Goal: Information Seeking & Learning: Learn about a topic

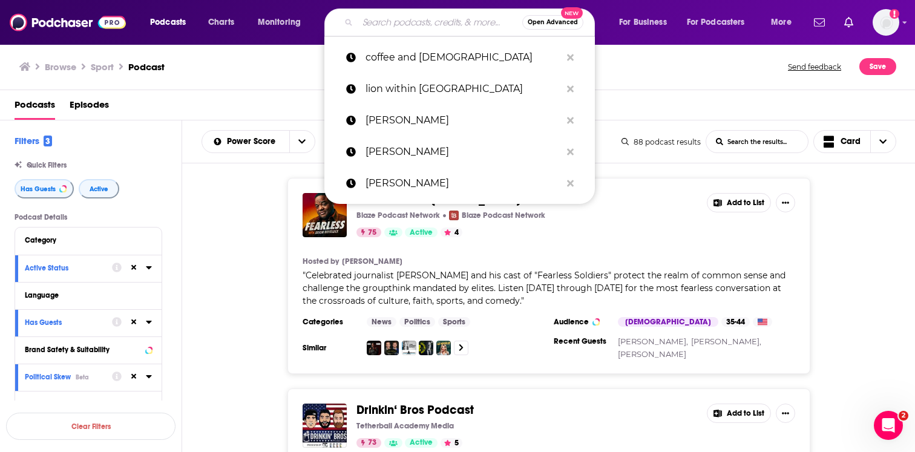
scroll to position [3738, 0]
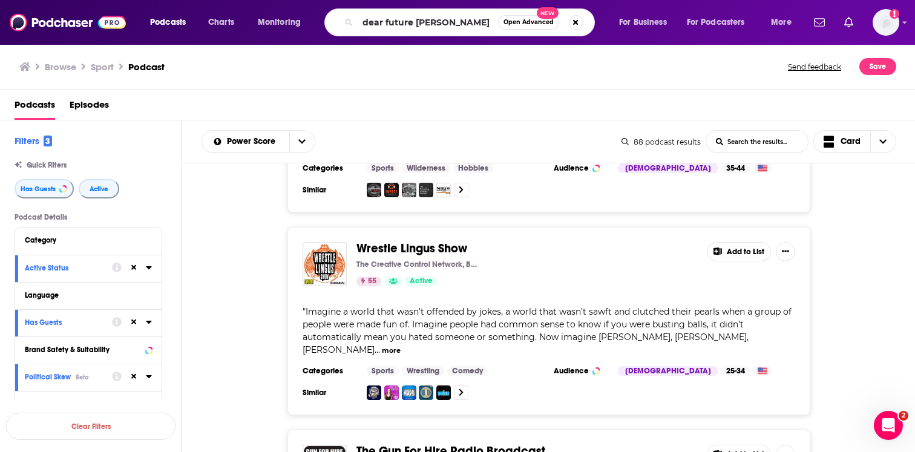
type input "dear future [PERSON_NAME]"
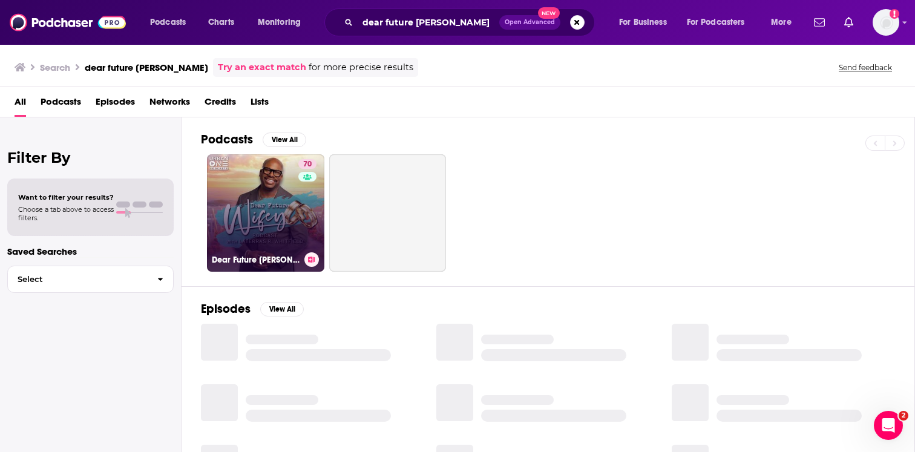
click at [289, 205] on link "70 Dear Future [PERSON_NAME]" at bounding box center [265, 212] width 117 height 117
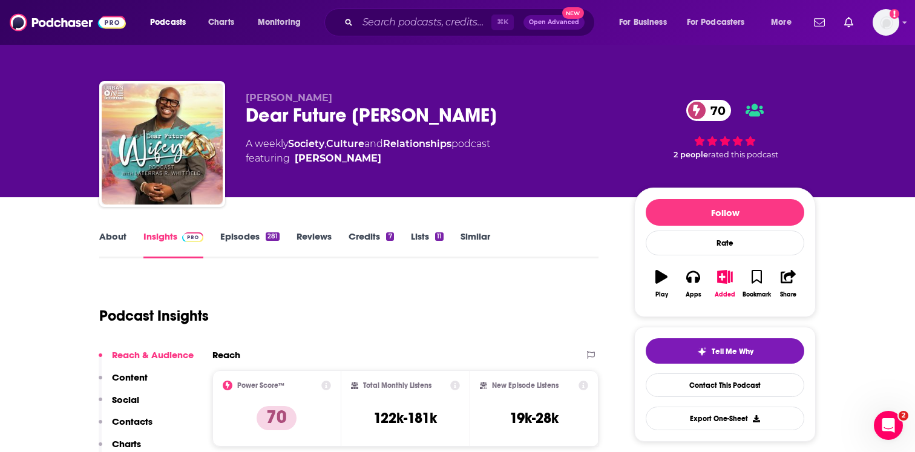
click at [269, 243] on link "Episodes 281" at bounding box center [249, 245] width 59 height 28
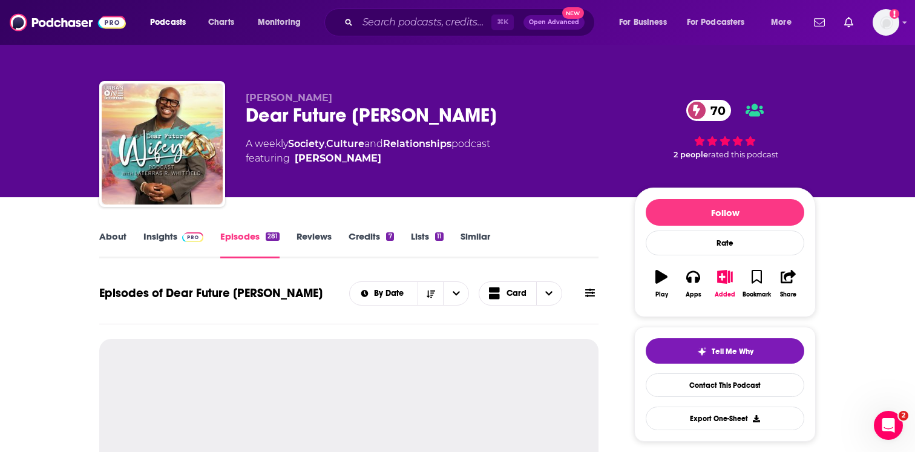
click at [113, 238] on link "About" at bounding box center [112, 245] width 27 height 28
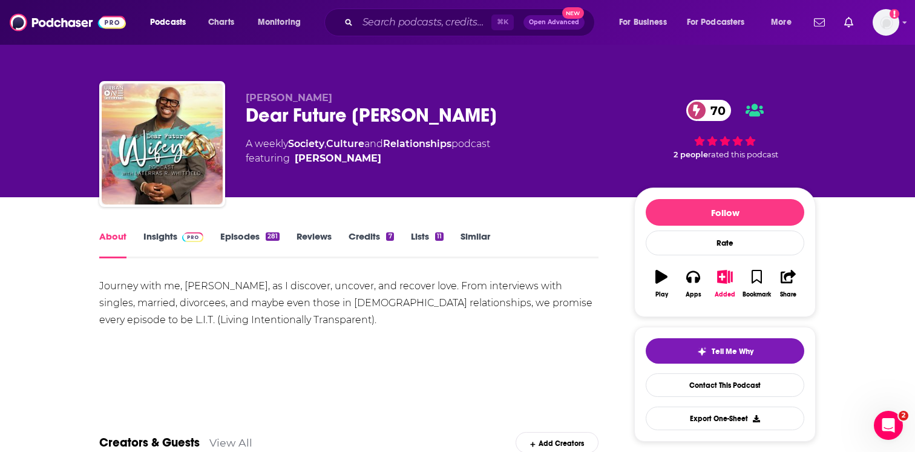
click at [244, 229] on div "About Insights Episodes 281 Reviews Credits 7 Lists 11 Similar" at bounding box center [348, 244] width 499 height 30
click at [244, 240] on link "Episodes 281" at bounding box center [249, 245] width 59 height 28
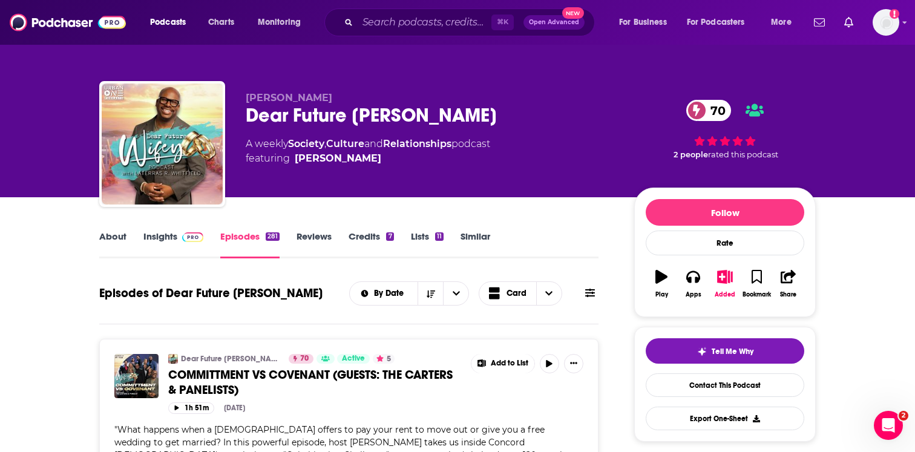
click at [162, 234] on link "Insights" at bounding box center [173, 245] width 60 height 28
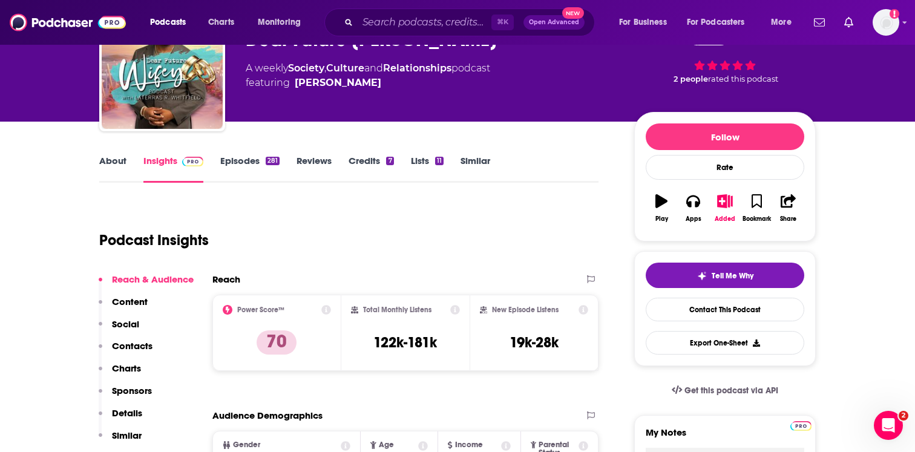
scroll to position [76, 0]
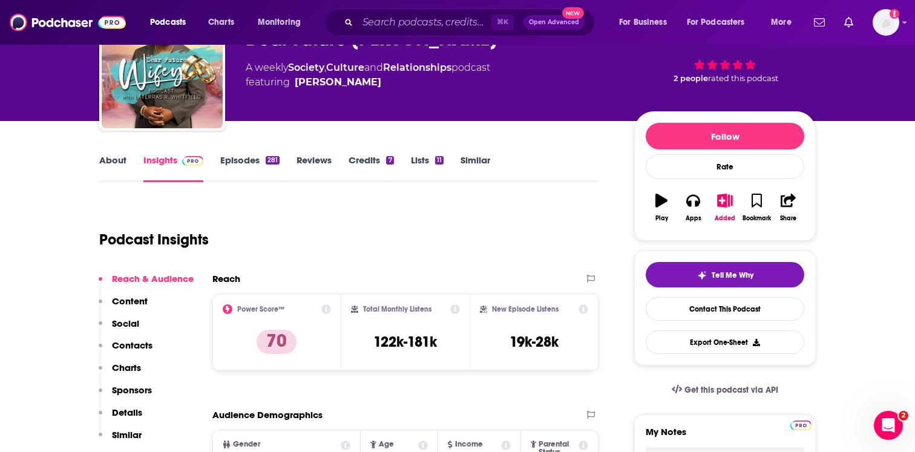
click at [112, 158] on link "About" at bounding box center [112, 168] width 27 height 28
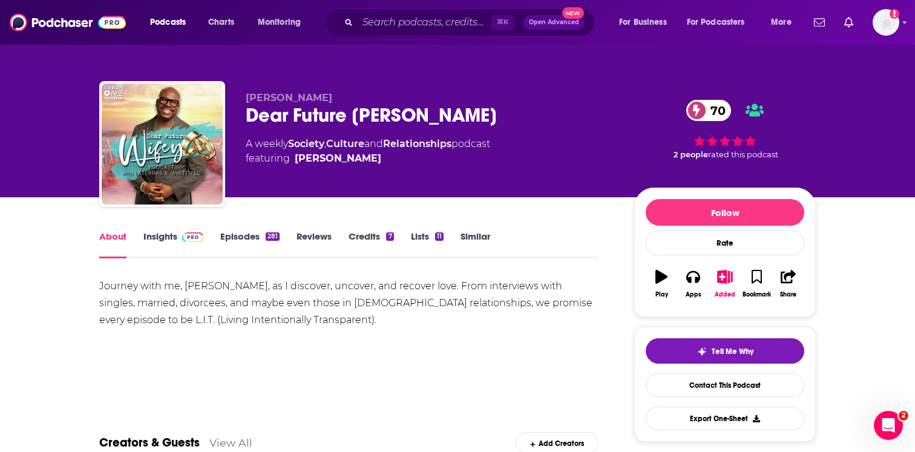
click at [254, 238] on link "Episodes 281" at bounding box center [249, 245] width 59 height 28
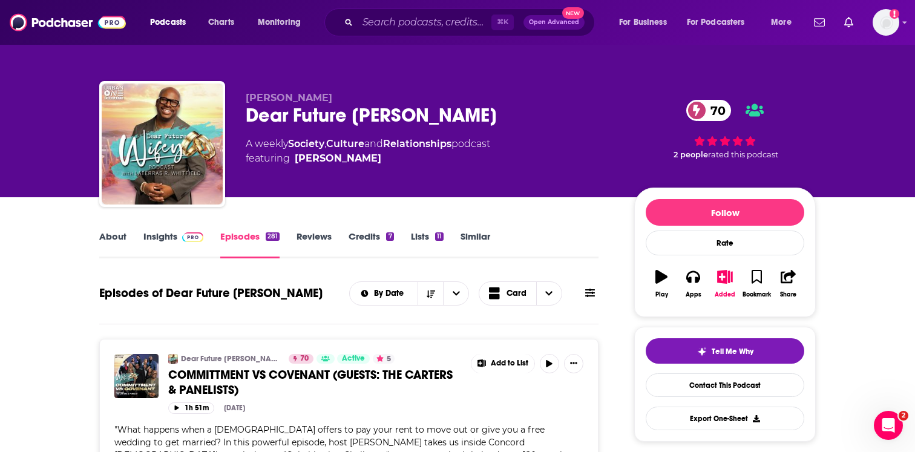
click at [185, 242] on link "Insights" at bounding box center [173, 245] width 60 height 28
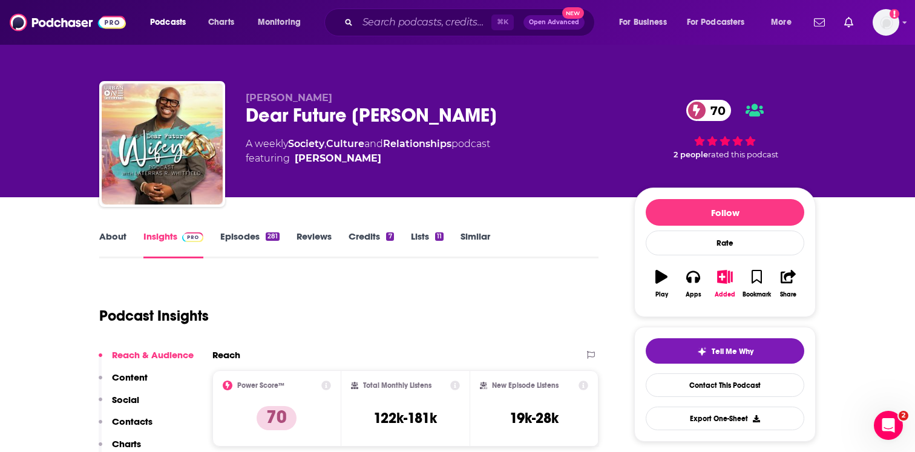
click at [248, 244] on link "Episodes 281" at bounding box center [249, 245] width 59 height 28
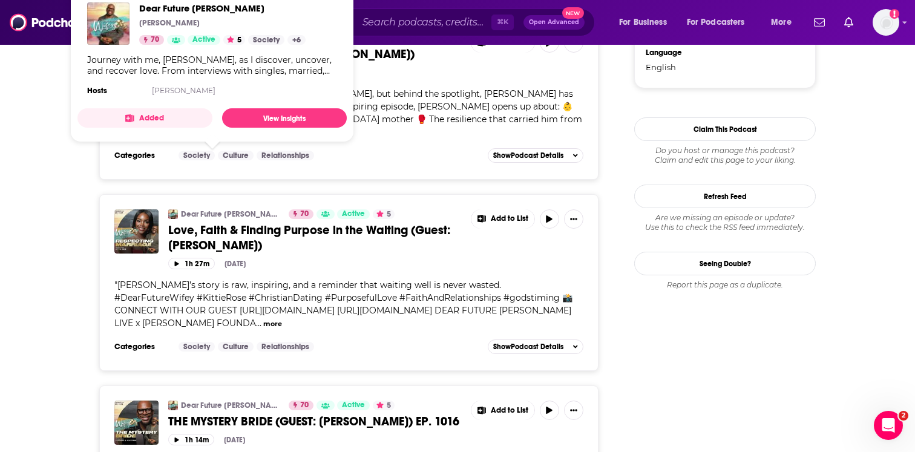
scroll to position [1273, 0]
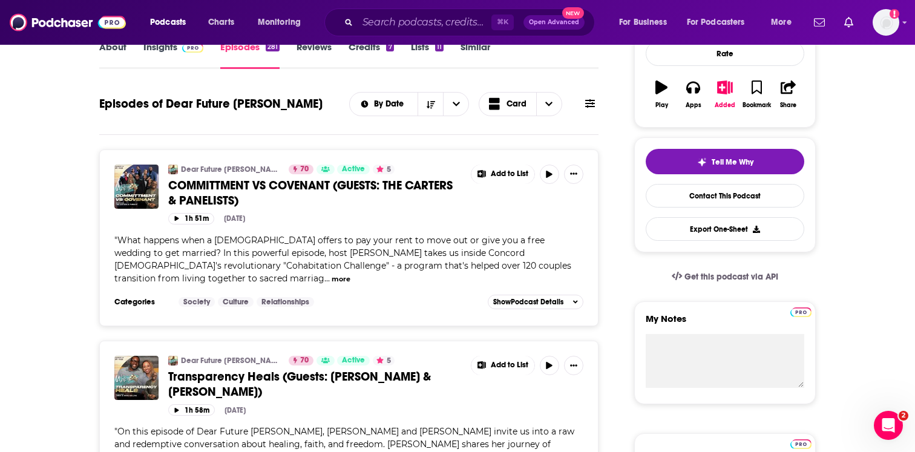
scroll to position [0, 0]
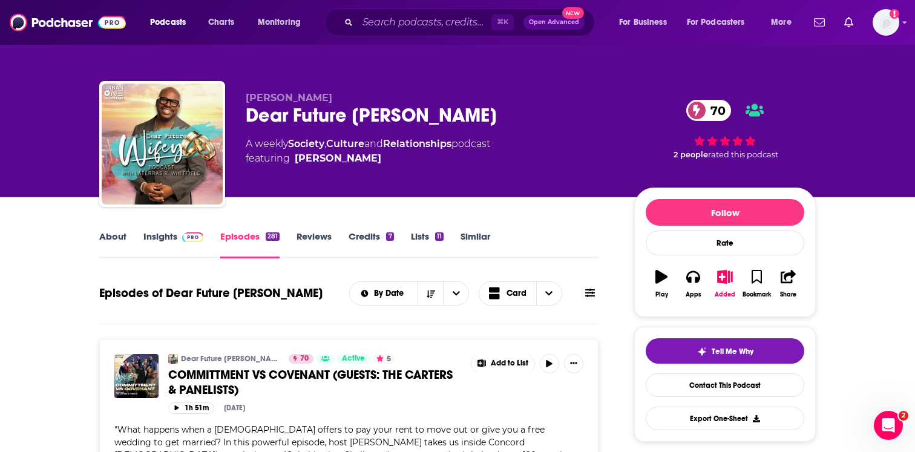
click at [192, 237] on img at bounding box center [192, 237] width 21 height 10
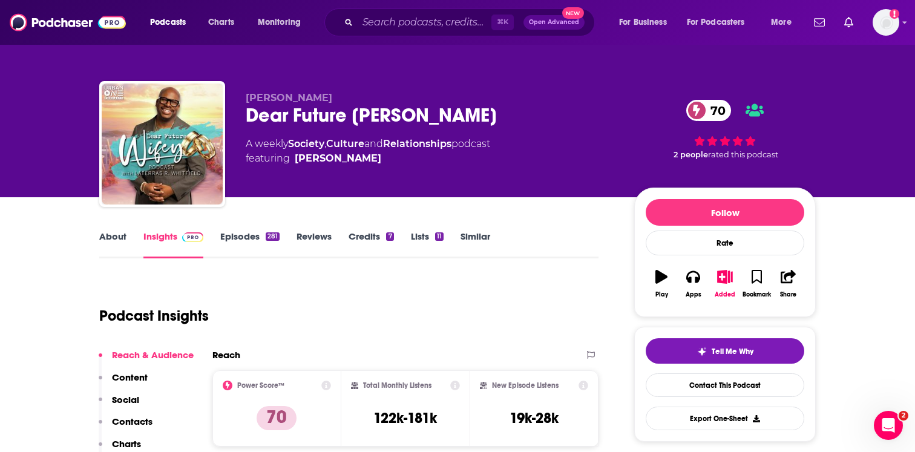
click at [253, 232] on link "Episodes 281" at bounding box center [249, 245] width 59 height 28
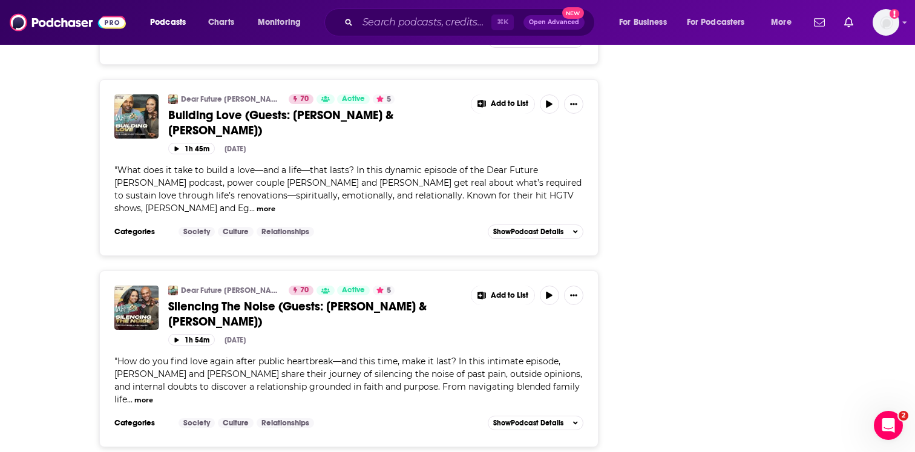
scroll to position [4417, 0]
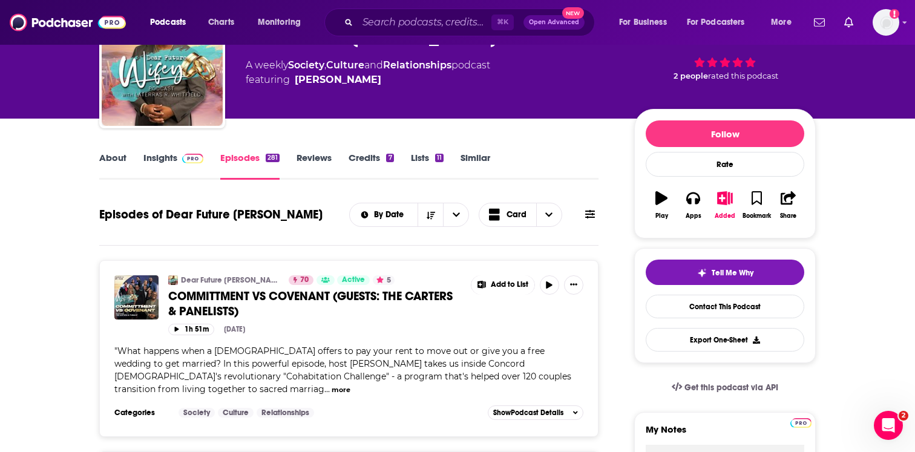
scroll to position [0, 0]
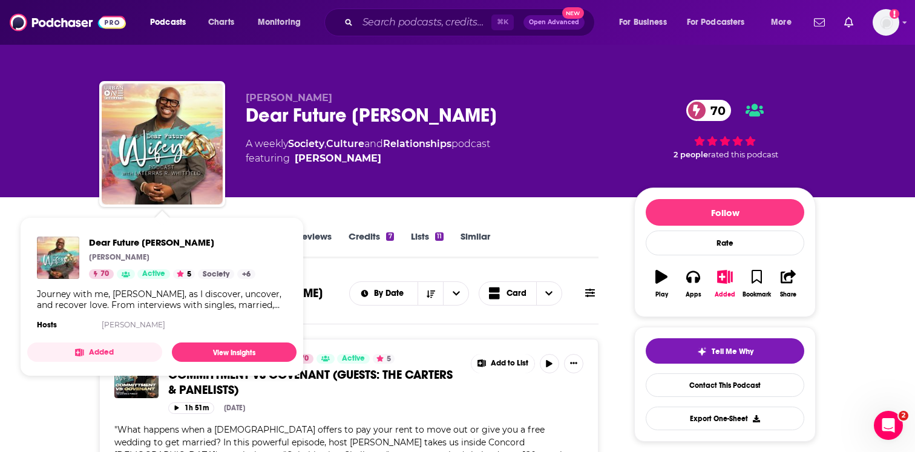
click at [69, 212] on span "Dear Future [PERSON_NAME] [PERSON_NAME] 70 Active 5 Society + 6 Journey with me…" at bounding box center [162, 297] width 284 height 174
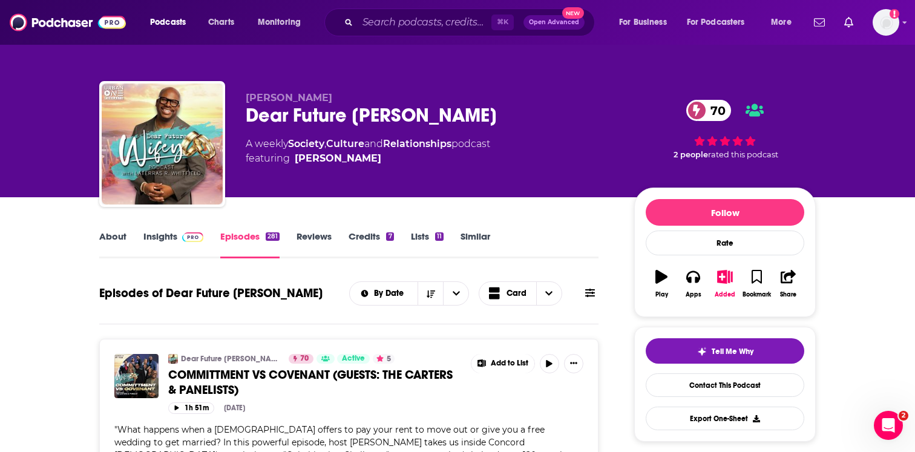
click at [183, 246] on link "Insights" at bounding box center [173, 245] width 60 height 28
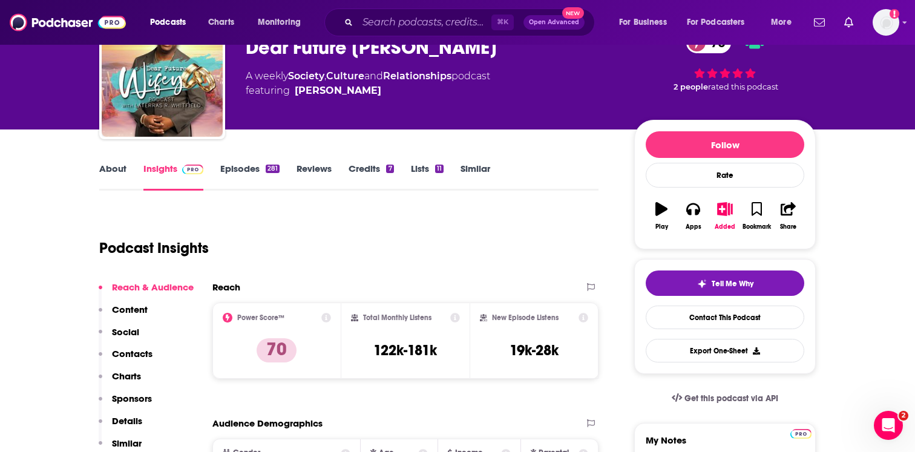
scroll to position [74, 0]
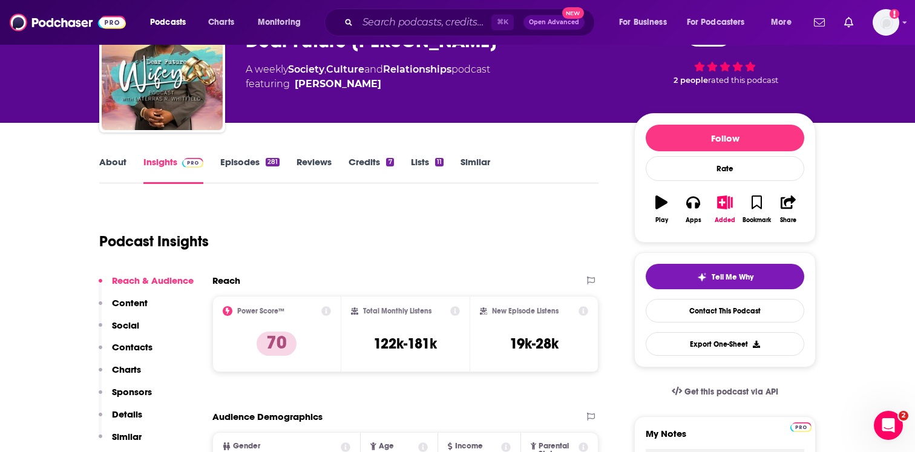
click at [120, 164] on link "About" at bounding box center [112, 170] width 27 height 28
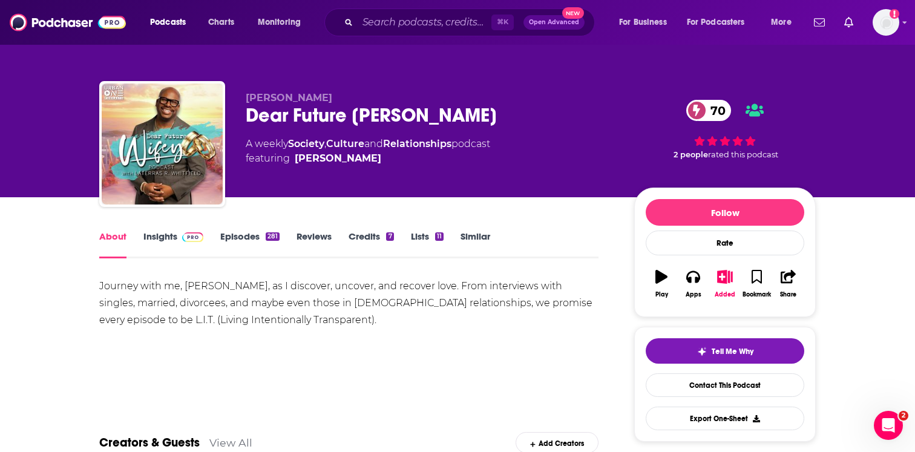
click at [184, 233] on img at bounding box center [192, 237] width 21 height 10
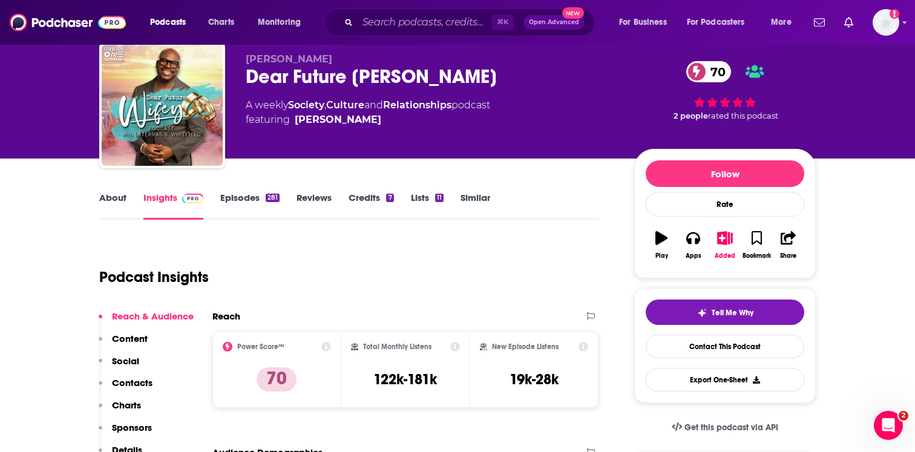
scroll to position [38, 0]
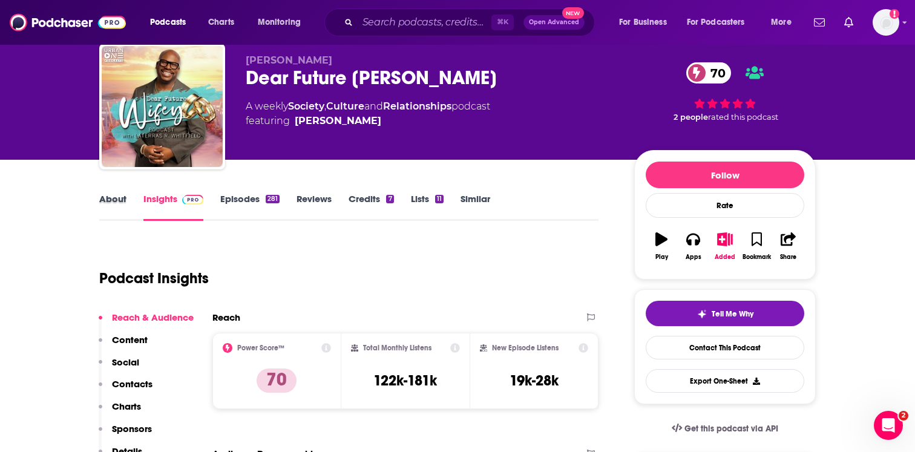
click at [127, 199] on div "About" at bounding box center [121, 207] width 44 height 28
click at [120, 200] on link "About" at bounding box center [112, 207] width 27 height 28
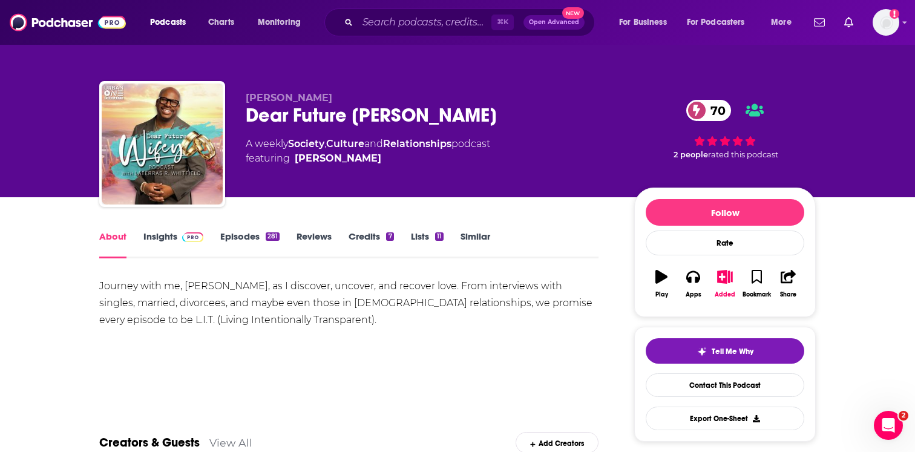
scroll to position [1, 0]
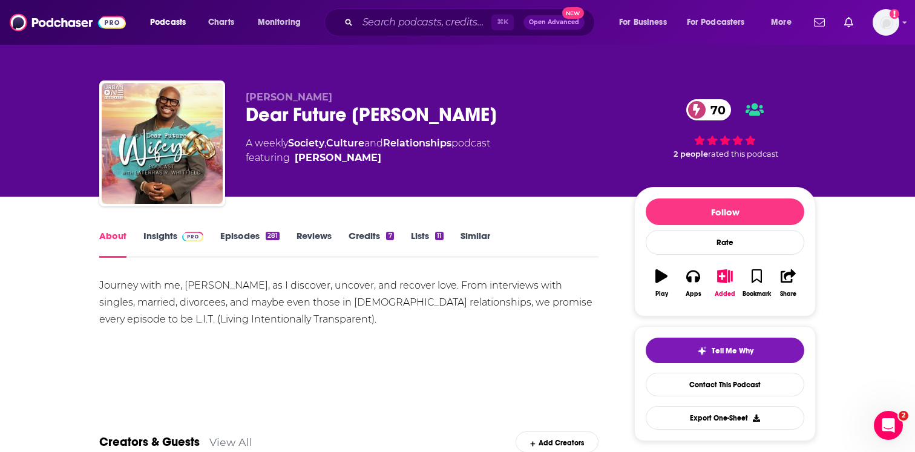
click at [192, 234] on img at bounding box center [192, 237] width 21 height 10
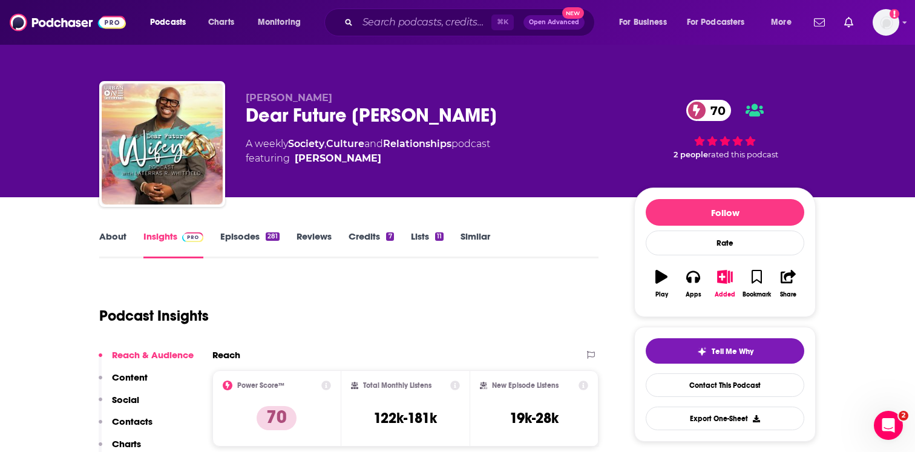
click at [232, 248] on link "Episodes 281" at bounding box center [249, 245] width 59 height 28
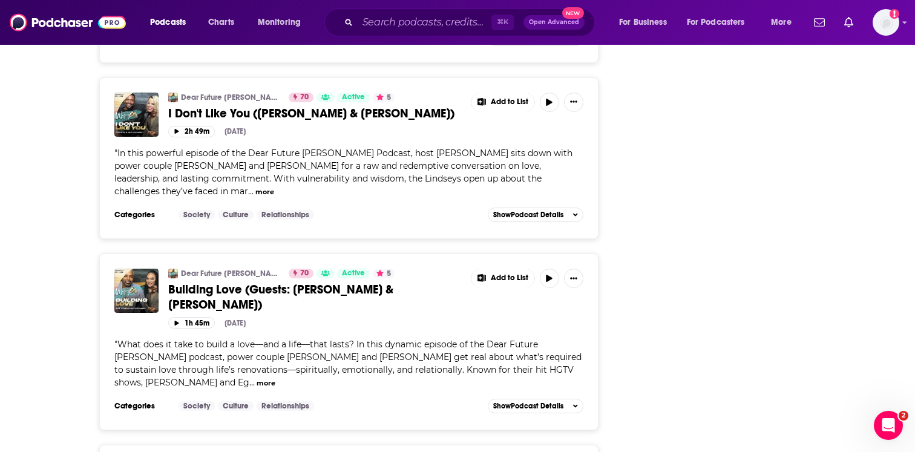
scroll to position [4417, 0]
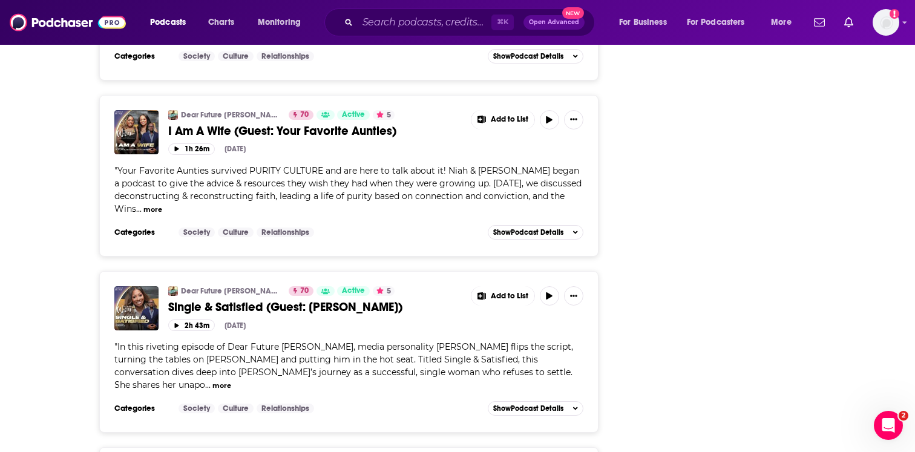
scroll to position [5394, 0]
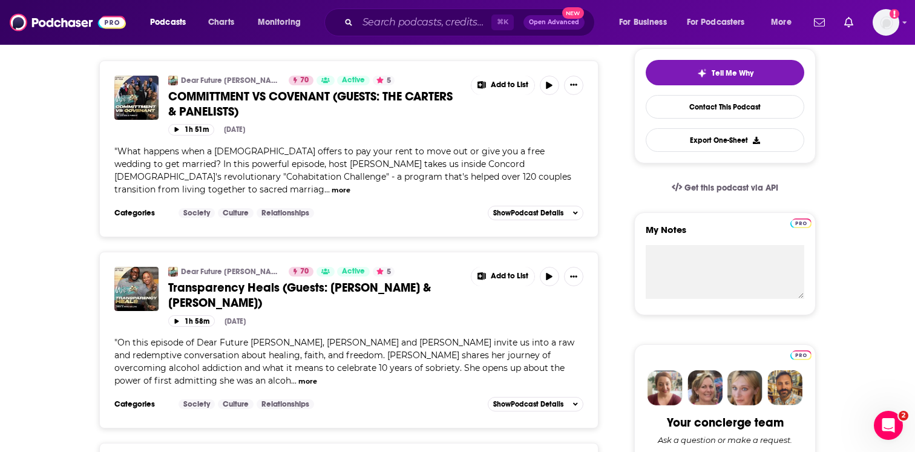
scroll to position [298, 0]
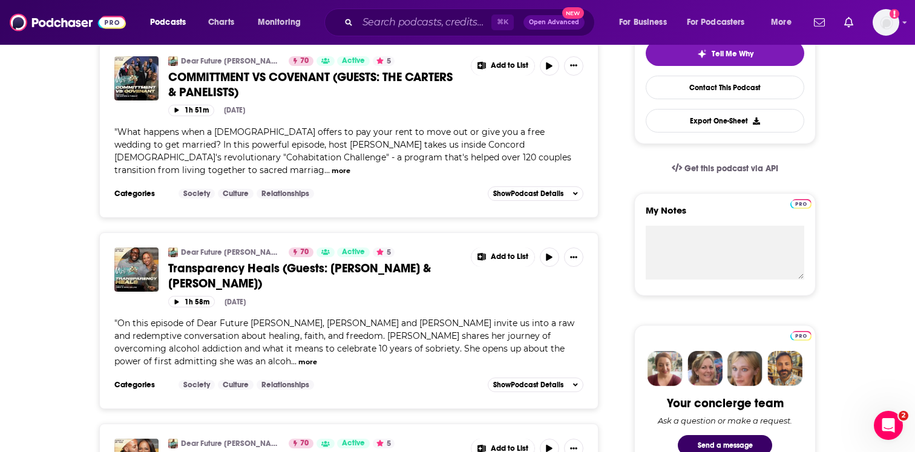
click at [350, 318] on span "On this episode of Dear Future [PERSON_NAME], [PERSON_NAME] and [PERSON_NAME] i…" at bounding box center [344, 342] width 460 height 49
drag, startPoint x: 277, startPoint y: 295, endPoint x: 380, endPoint y: 298, distance: 103.5
click at [380, 318] on span "On this episode of Dear Future [PERSON_NAME], [PERSON_NAME] and [PERSON_NAME] i…" at bounding box center [344, 342] width 460 height 49
copy span "[PERSON_NAME] and [PERSON_NAME]"
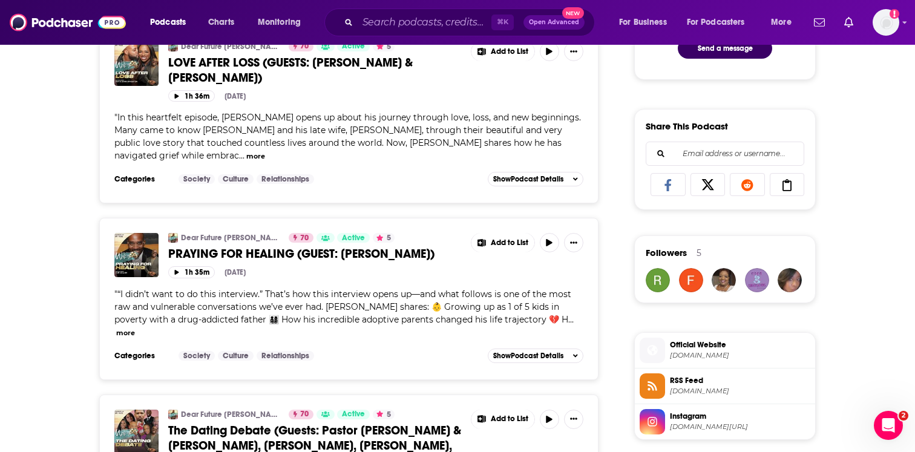
scroll to position [712, 0]
